Goal: Find specific page/section: Find specific page/section

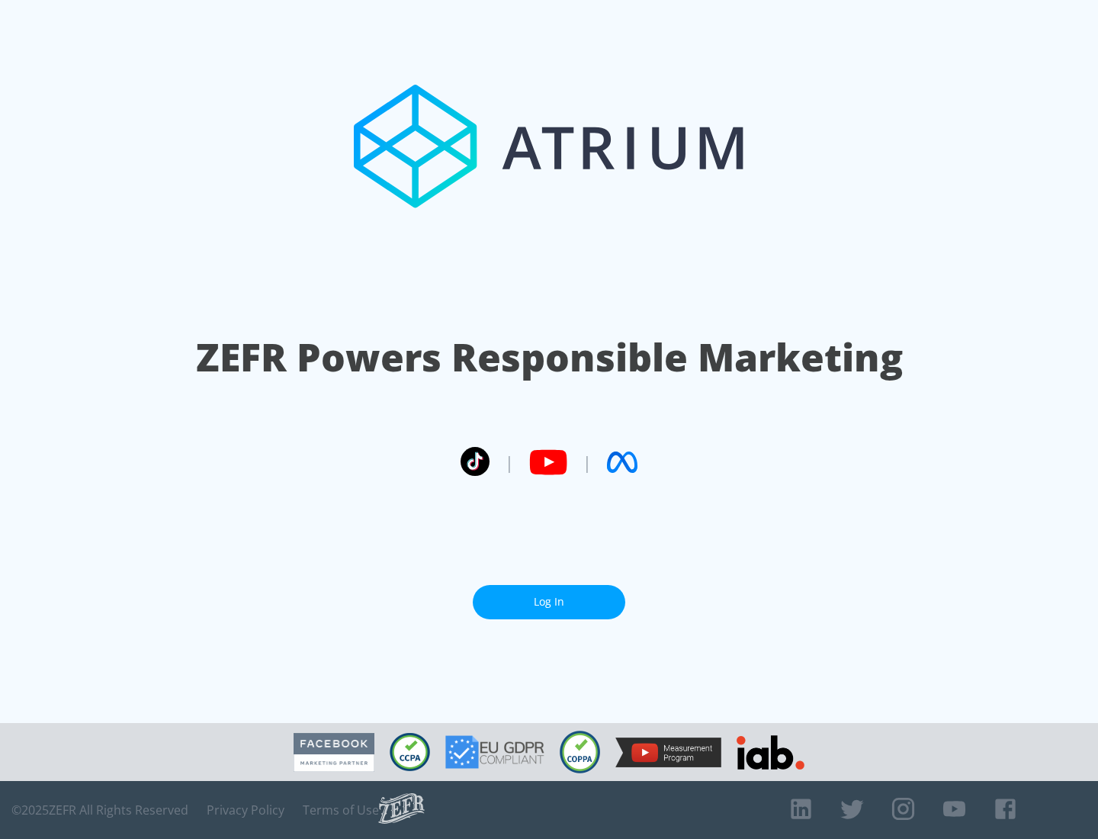
click at [549, 596] on link "Log In" at bounding box center [549, 602] width 153 height 34
